Goal: Task Accomplishment & Management: Use online tool/utility

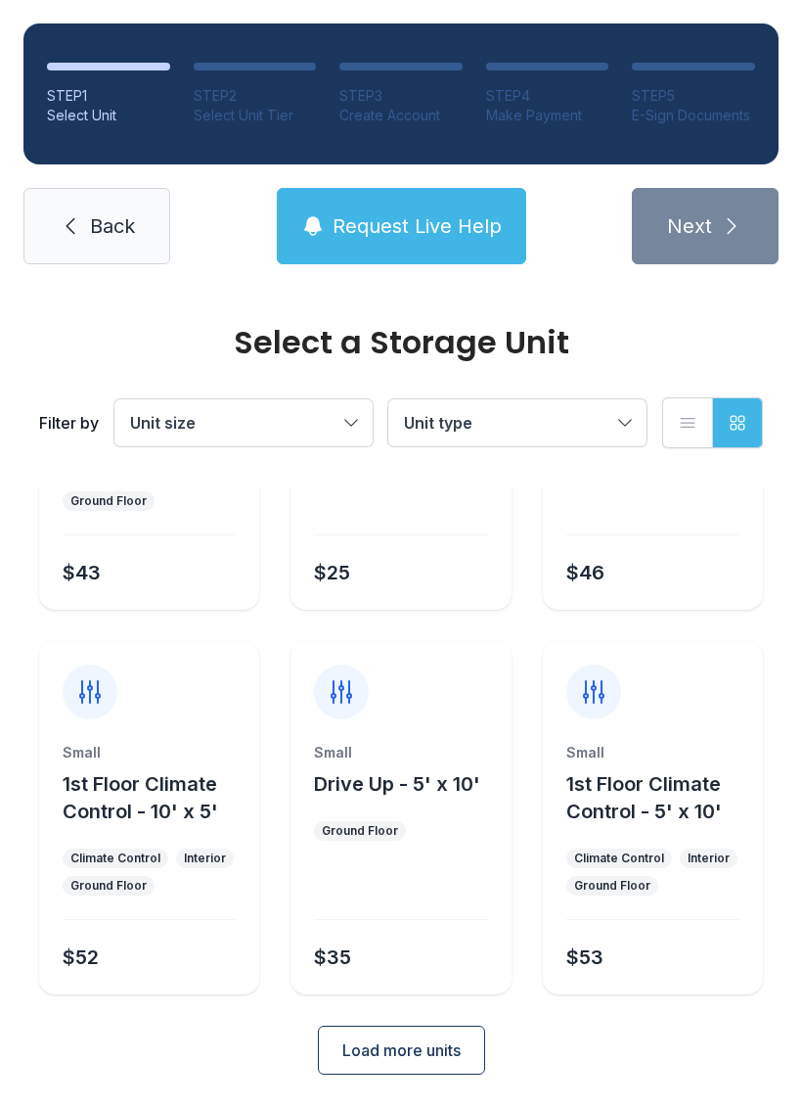
scroll to position [233, 0]
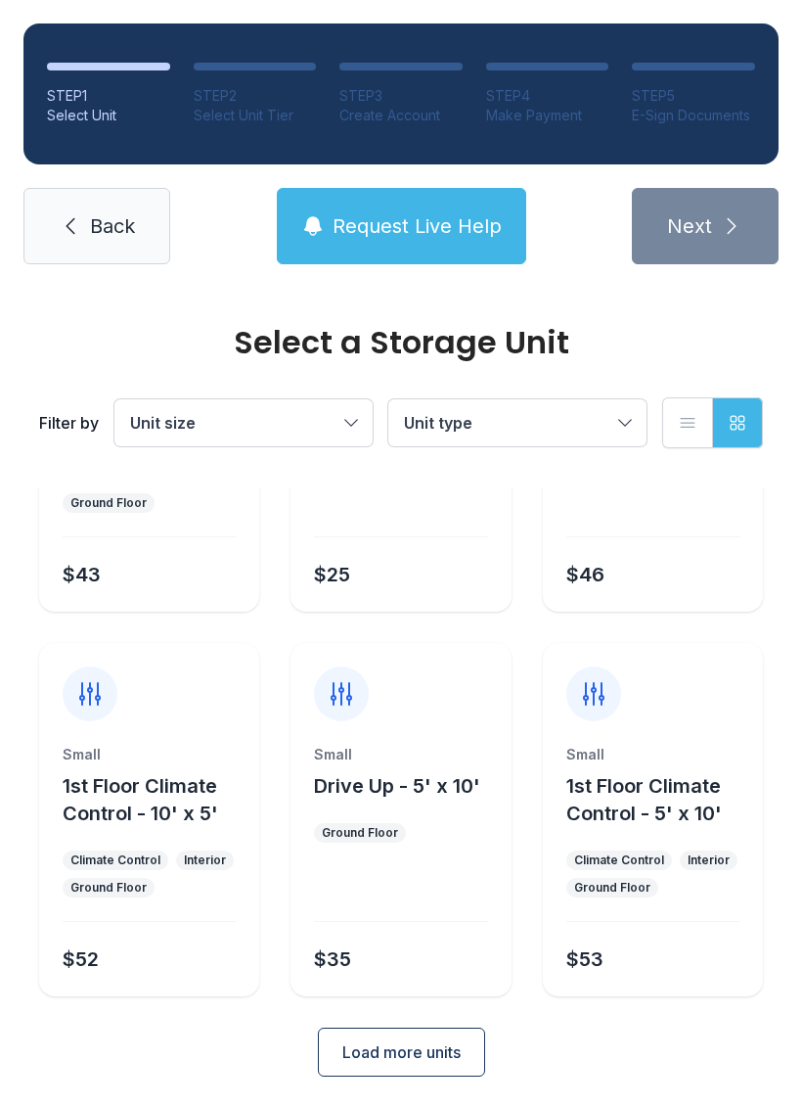
click at [406, 1065] on button "Load more units" at bounding box center [401, 1052] width 167 height 49
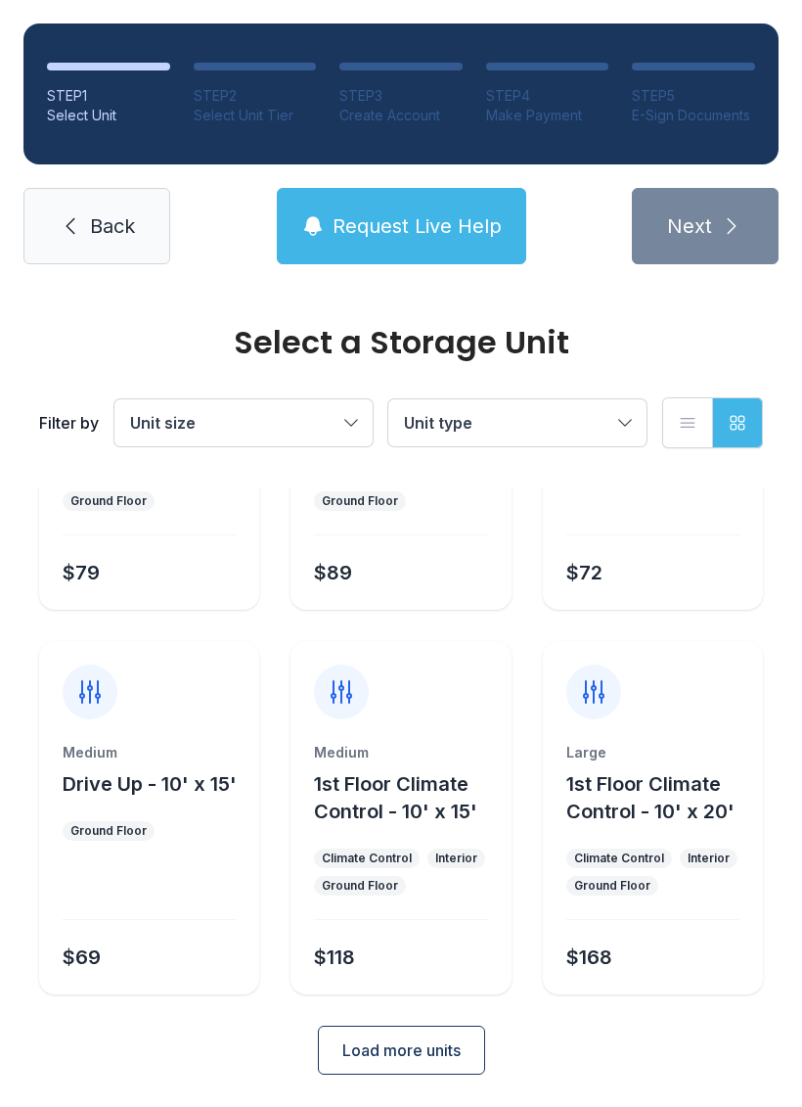
scroll to position [1002, 0]
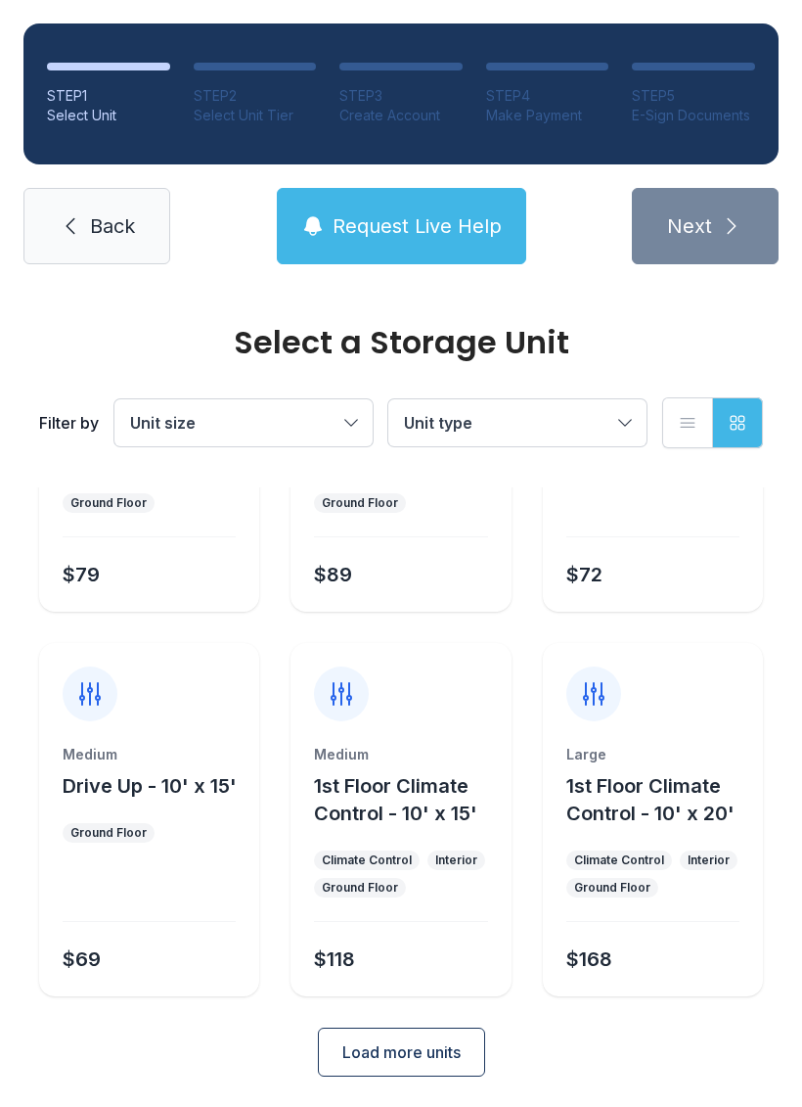
click at [119, 799] on button "Drive Up - 10' x 15'" at bounding box center [150, 785] width 174 height 27
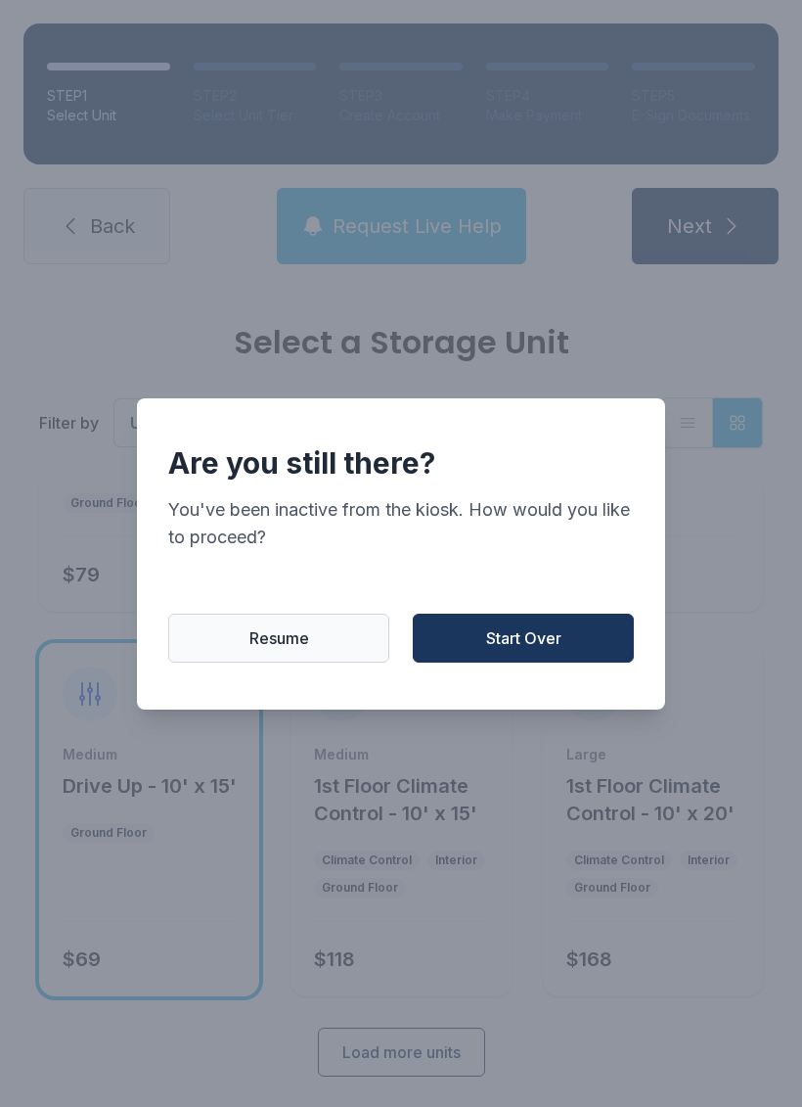
click at [290, 663] on button "Resume" at bounding box center [278, 638] width 221 height 49
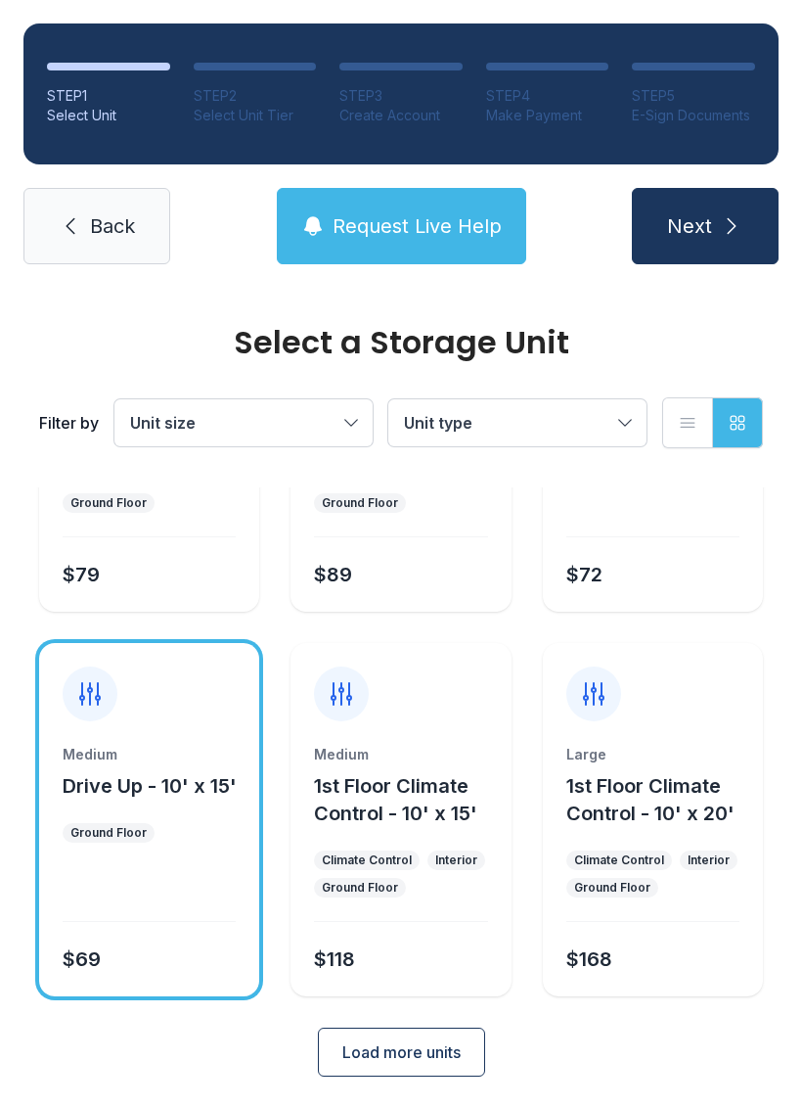
click at [95, 234] on span "Back" at bounding box center [112, 225] width 45 height 27
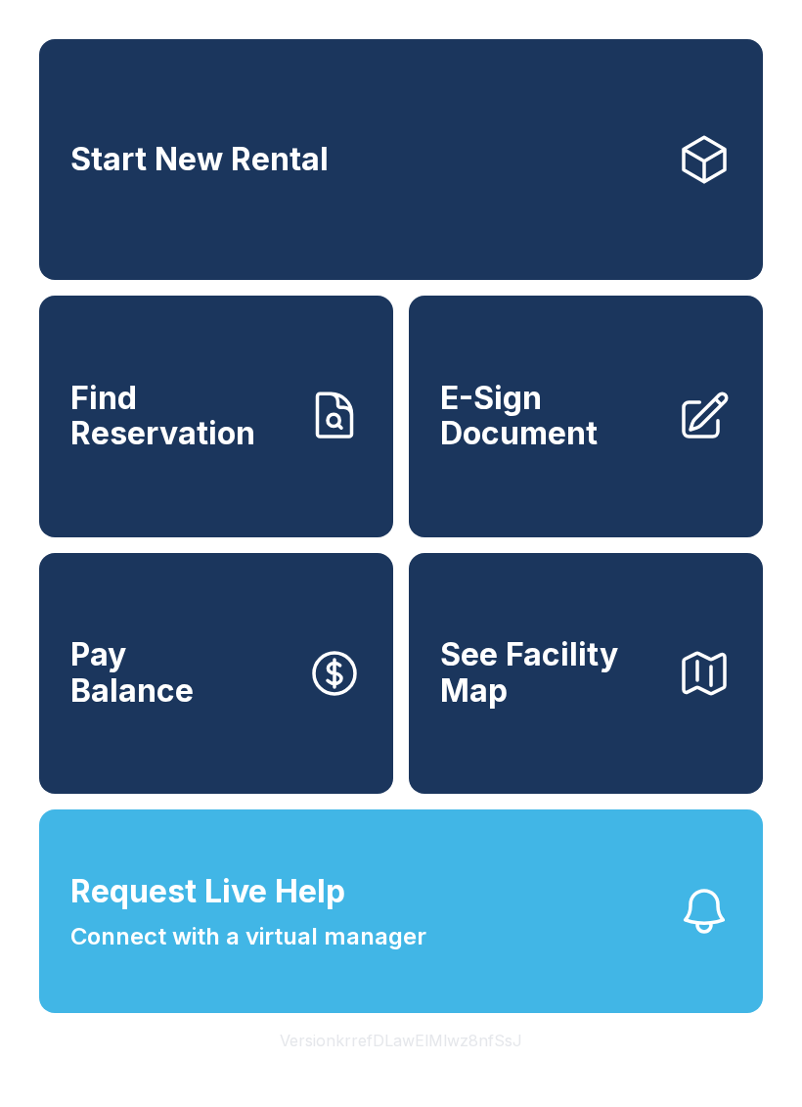
click at [540, 452] on span "E-Sign Document" at bounding box center [550, 416] width 221 height 71
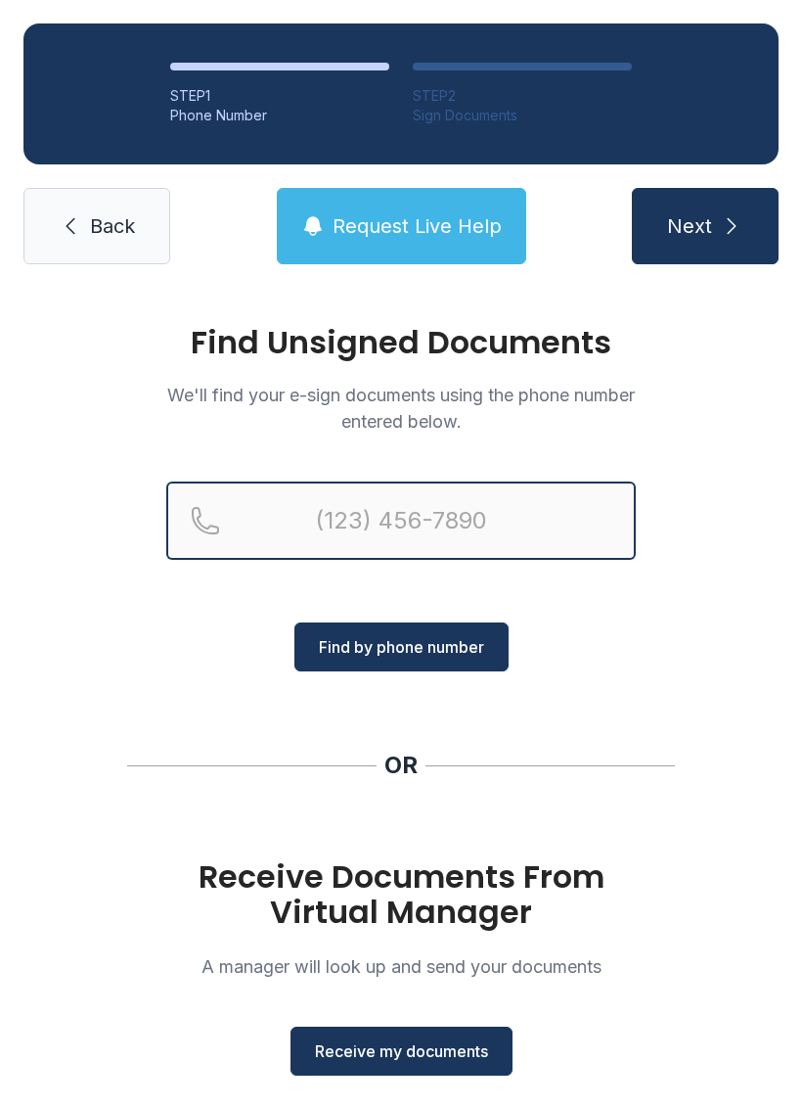
click at [355, 502] on input "Reservation phone number" at bounding box center [401, 520] width 470 height 78
type input "[PHONE_NUMBER]"
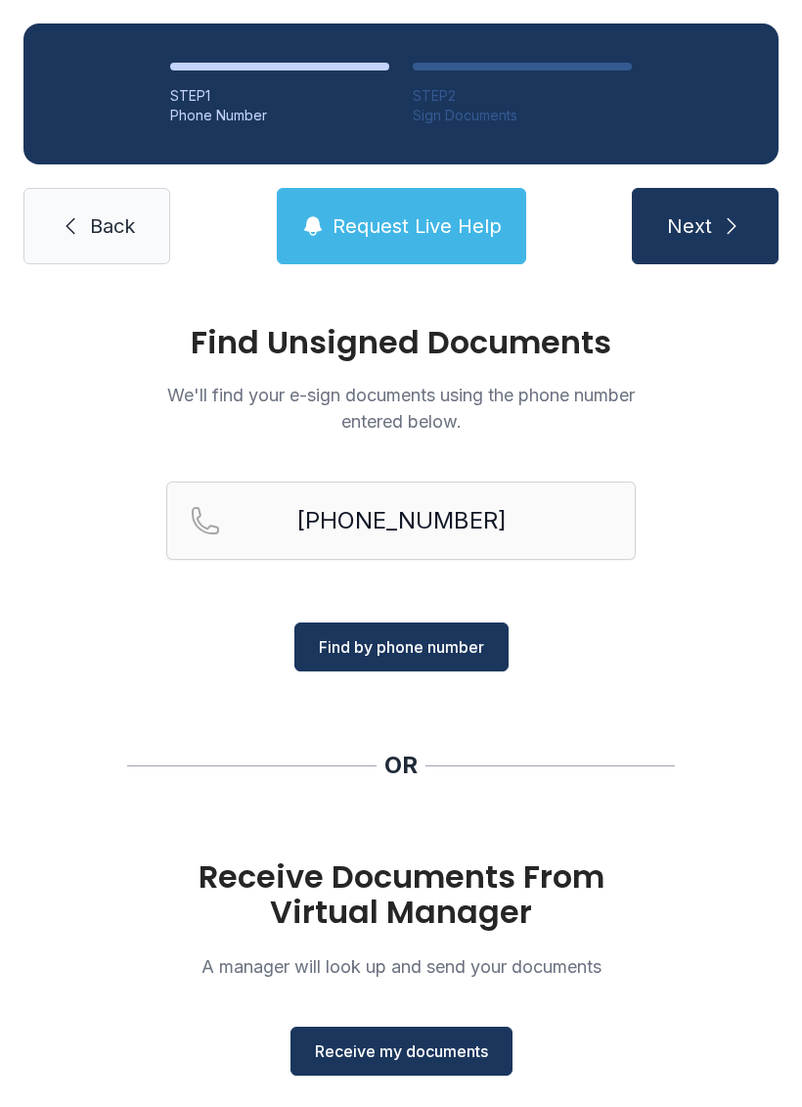
click at [444, 657] on span "Find by phone number" at bounding box center [401, 646] width 165 height 23
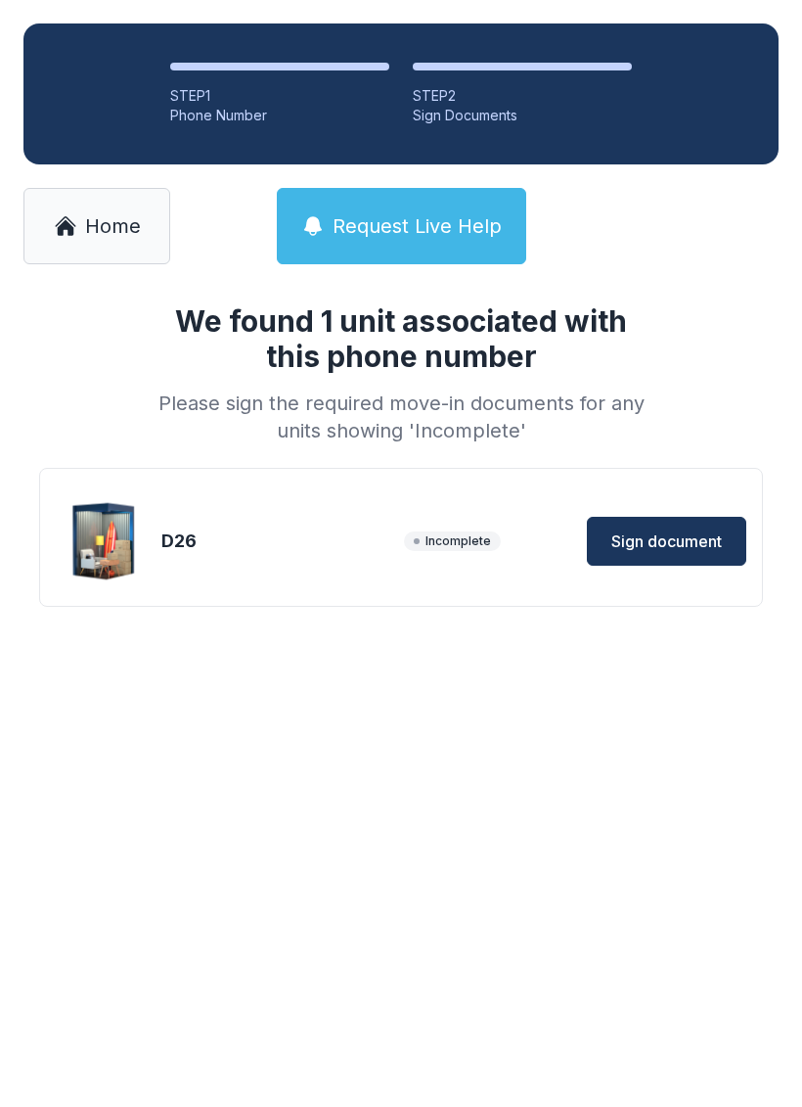
click at [665, 548] on span "Sign document" at bounding box center [667, 540] width 111 height 23
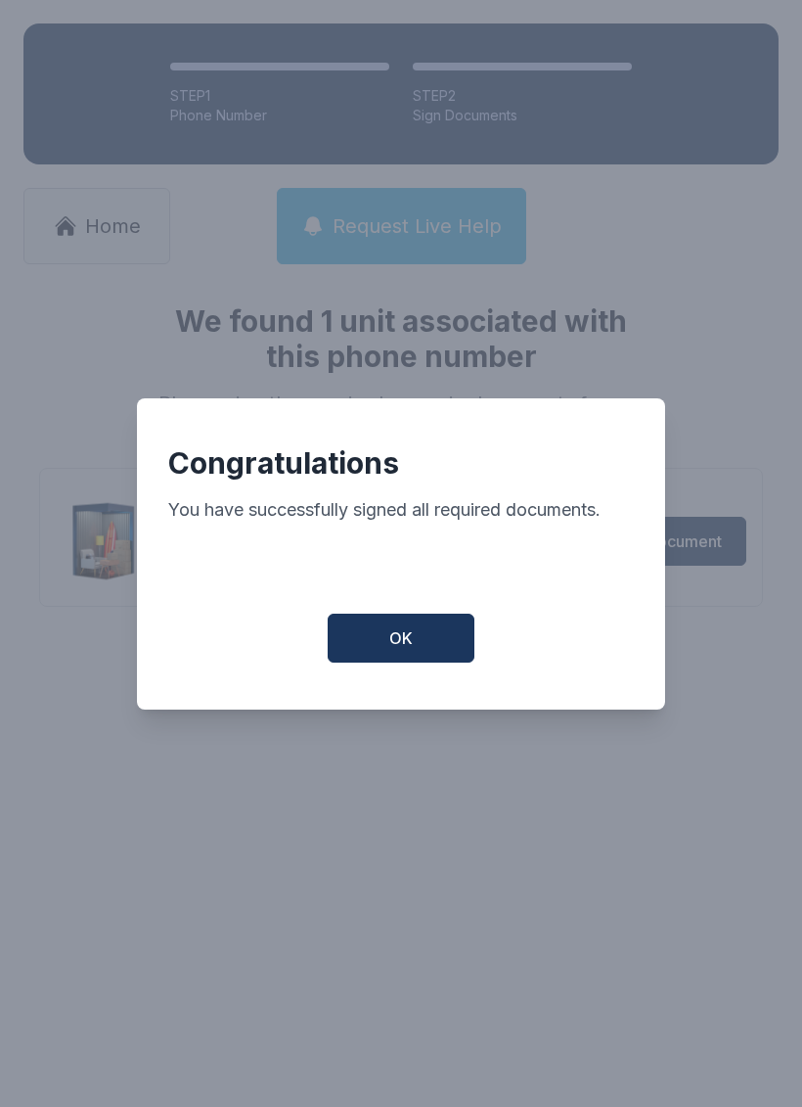
click at [427, 663] on button "OK" at bounding box center [401, 638] width 147 height 49
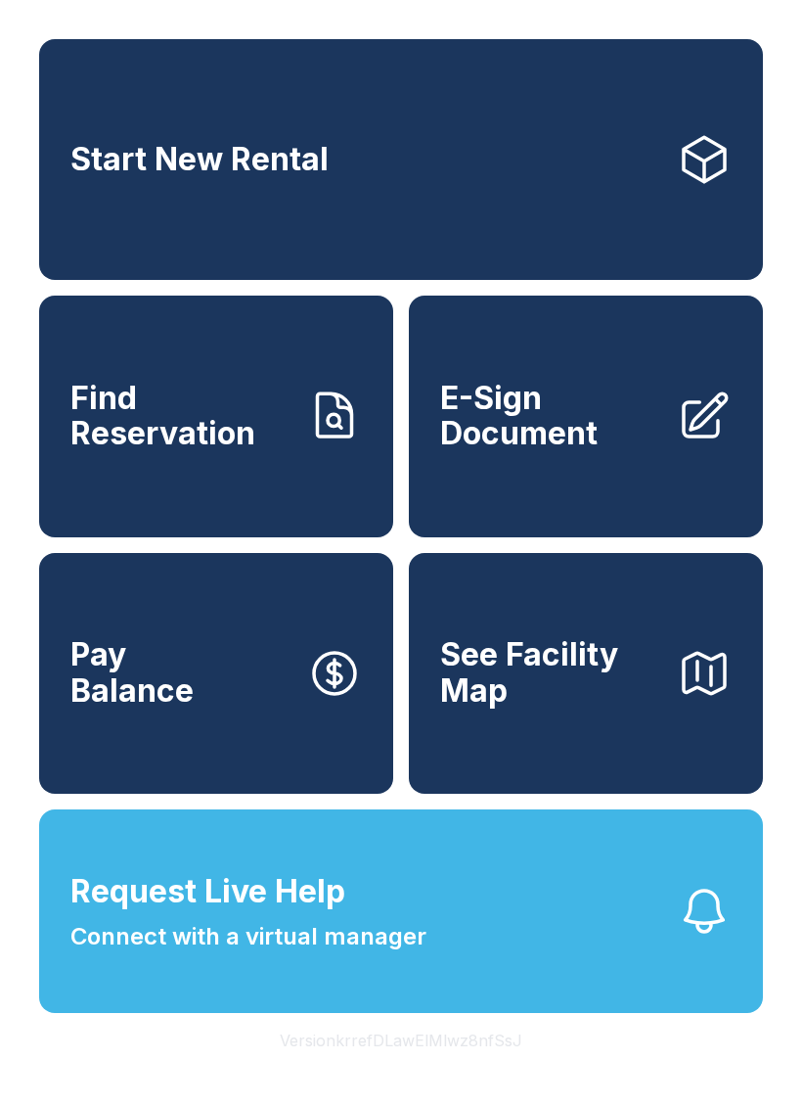
click at [600, 448] on span "E-Sign Document" at bounding box center [550, 416] width 221 height 71
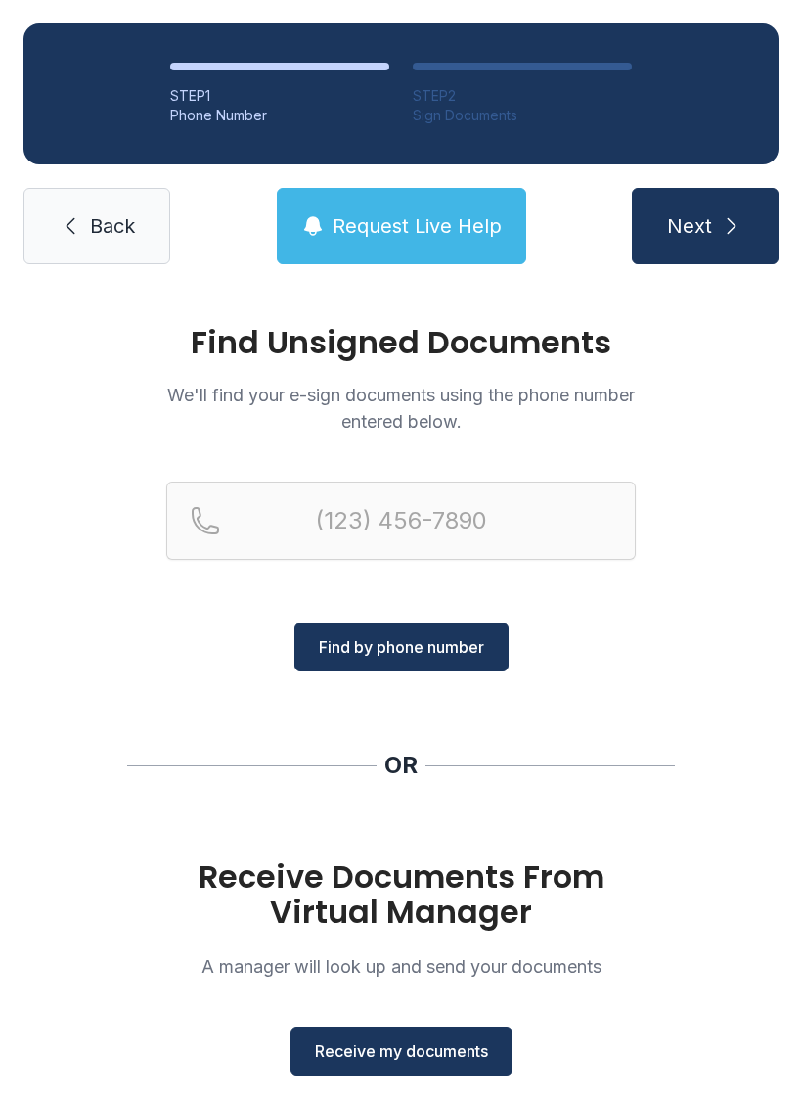
click at [417, 1053] on span "Receive my documents" at bounding box center [401, 1050] width 173 height 23
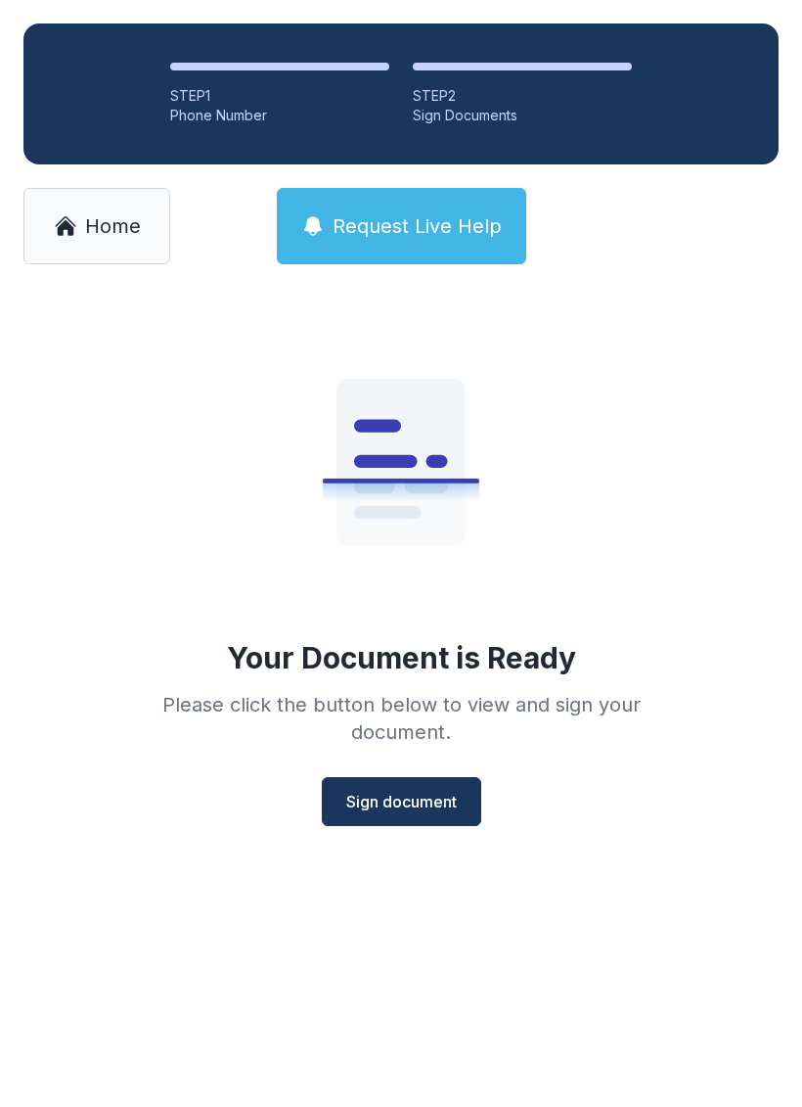
click at [407, 804] on span "Sign document" at bounding box center [401, 801] width 111 height 23
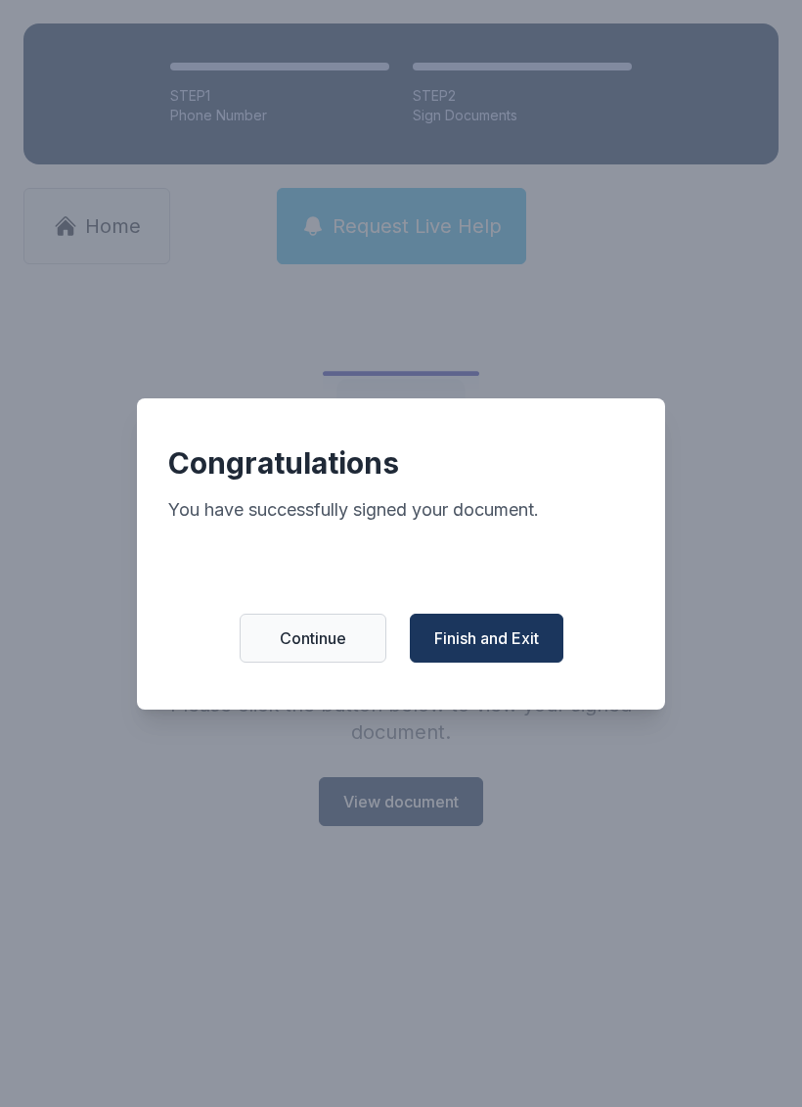
click at [485, 643] on span "Finish and Exit" at bounding box center [487, 637] width 105 height 23
